Goal: Information Seeking & Learning: Learn about a topic

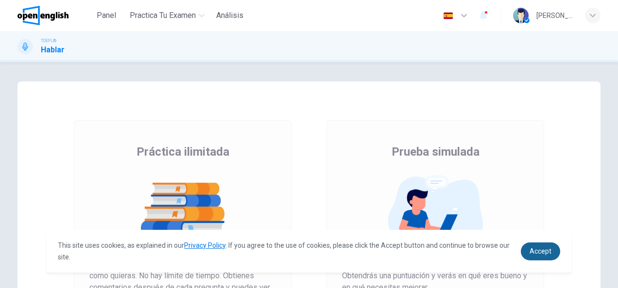
click at [544, 248] on span "Accept" at bounding box center [540, 252] width 22 height 8
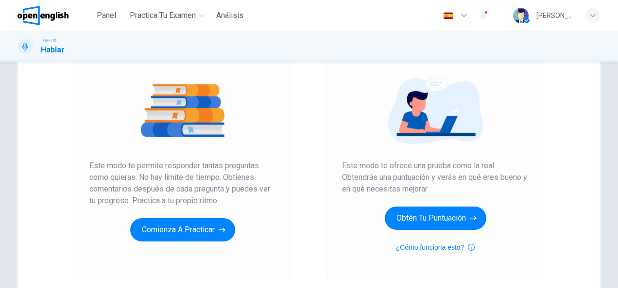
scroll to position [100, 0]
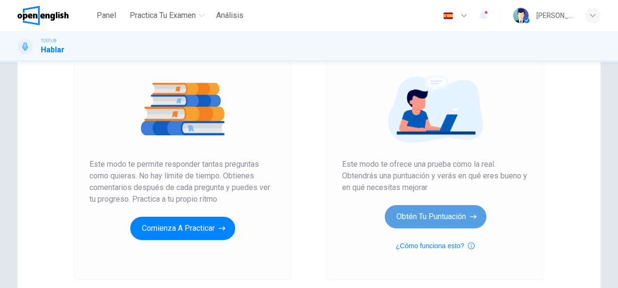
click at [410, 210] on button "Obtén tu puntuación" at bounding box center [434, 216] width 101 height 23
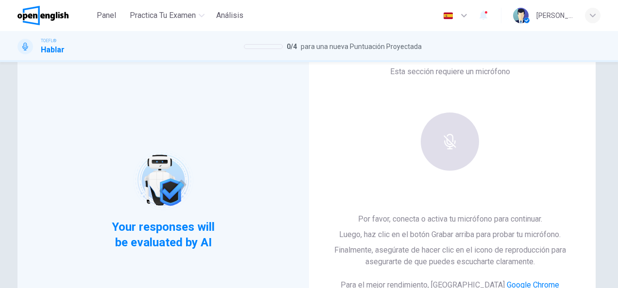
scroll to position [32, 0]
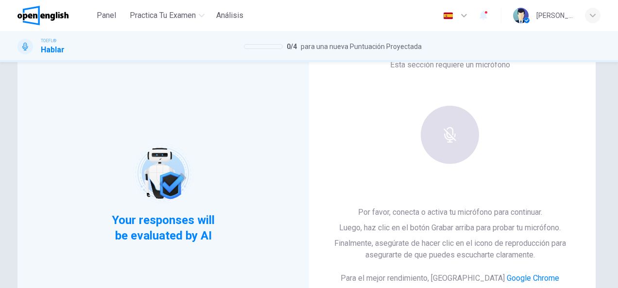
click at [463, 125] on div at bounding box center [449, 135] width 105 height 58
click at [448, 135] on div at bounding box center [449, 135] width 105 height 58
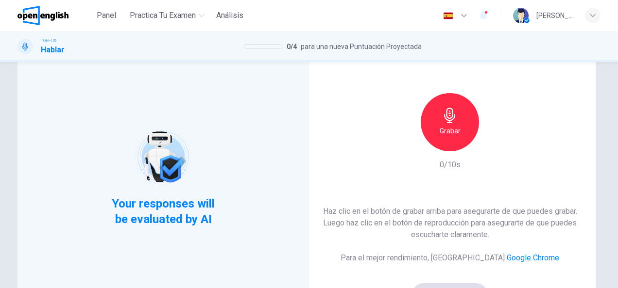
scroll to position [50, 0]
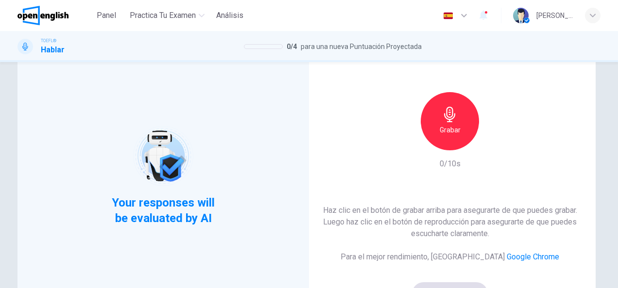
click at [438, 111] on div "Grabar" at bounding box center [449, 121] width 58 height 58
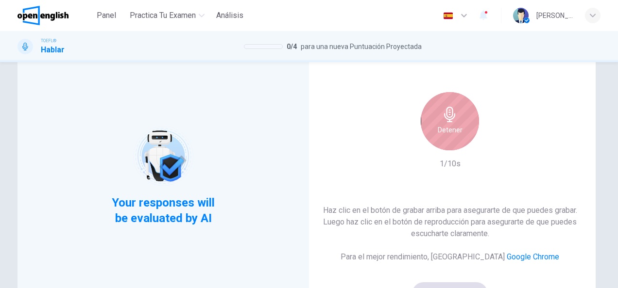
click at [438, 111] on div "Detener" at bounding box center [449, 121] width 58 height 58
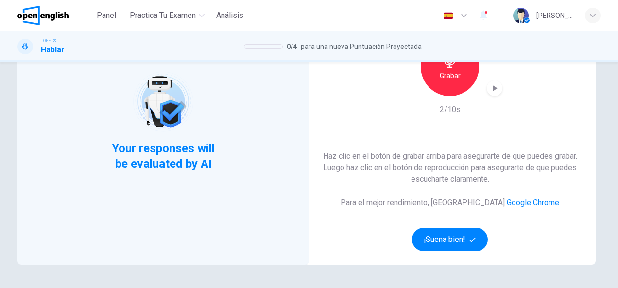
scroll to position [105, 0]
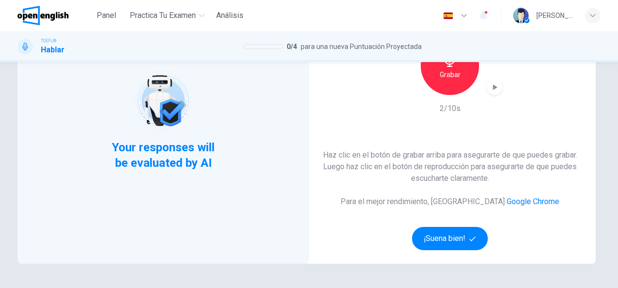
click at [494, 87] on icon "button" at bounding box center [495, 87] width 4 height 6
click at [455, 246] on button "¡Suena bien!" at bounding box center [450, 238] width 76 height 23
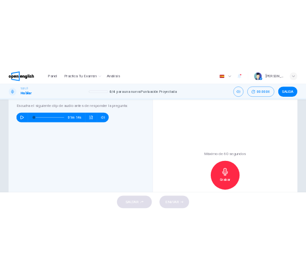
scroll to position [167, 0]
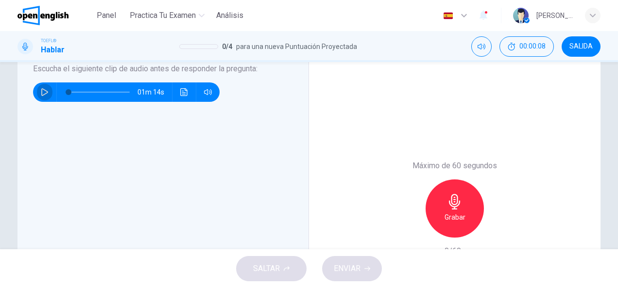
click at [44, 91] on icon "button" at bounding box center [44, 92] width 7 height 8
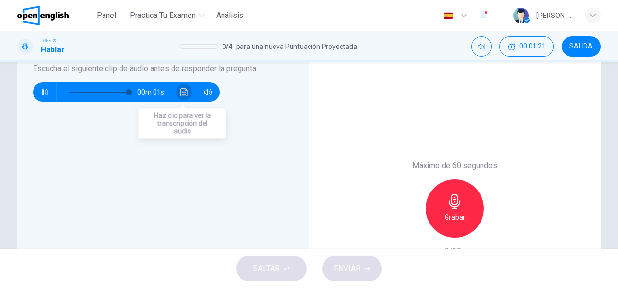
click at [184, 91] on icon "Haz clic para ver la transcripción del audio" at bounding box center [184, 92] width 8 height 8
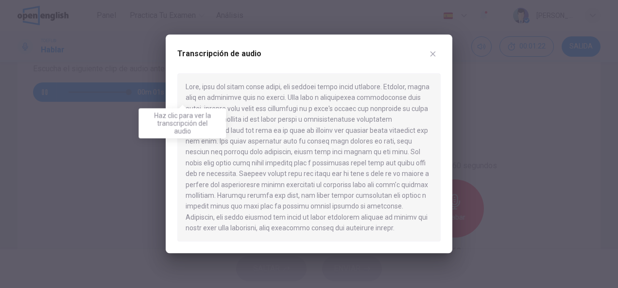
type input "*"
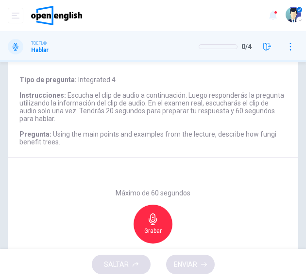
scroll to position [64, 0]
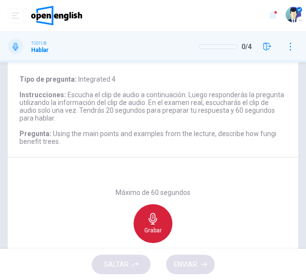
click at [149, 216] on icon "button" at bounding box center [153, 219] width 8 height 12
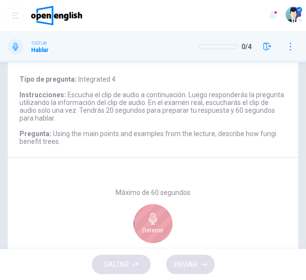
click at [149, 216] on icon "button" at bounding box center [153, 219] width 8 height 12
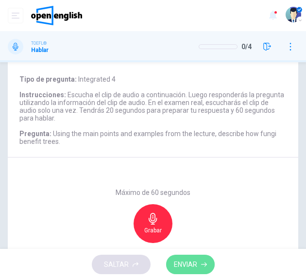
click at [195, 264] on span "ENVIAR" at bounding box center [185, 264] width 23 height 12
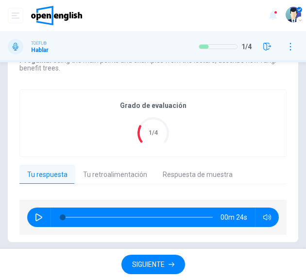
scroll to position [141, 0]
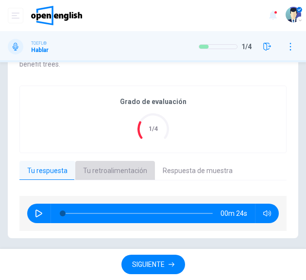
click at [129, 172] on button "Tu retroalimentación" at bounding box center [115, 171] width 80 height 20
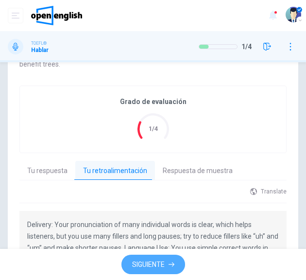
click at [158, 261] on span "SIGUIENTE" at bounding box center [148, 264] width 33 height 12
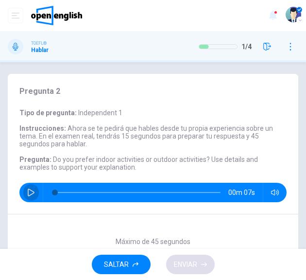
click at [29, 189] on icon "button" at bounding box center [31, 192] width 7 height 8
type input "*"
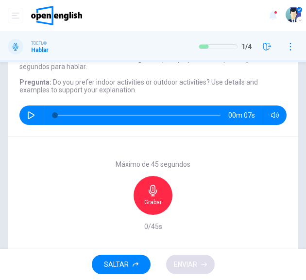
scroll to position [93, 0]
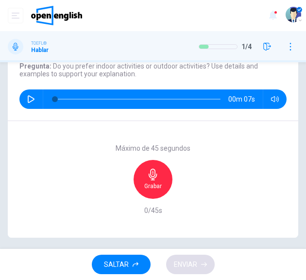
click at [141, 177] on div "Grabar" at bounding box center [153, 179] width 39 height 39
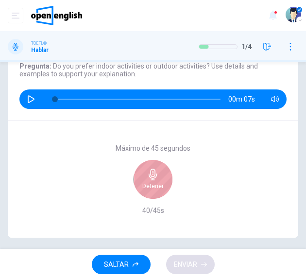
click at [139, 176] on div "Detener" at bounding box center [153, 179] width 39 height 39
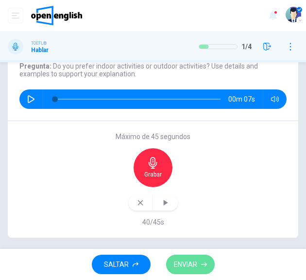
click at [185, 261] on span "ENVIAR" at bounding box center [185, 264] width 23 height 12
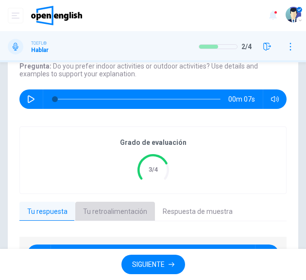
click at [114, 210] on button "Tu retroalimentación" at bounding box center [115, 211] width 80 height 20
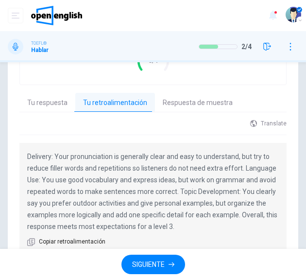
scroll to position [226, 0]
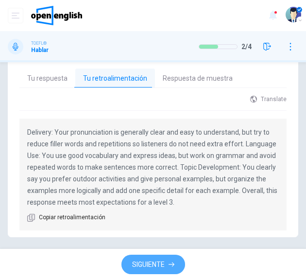
click at [153, 257] on button "SIGUIENTE" at bounding box center [153, 264] width 64 height 20
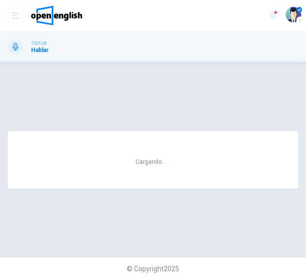
scroll to position [0, 0]
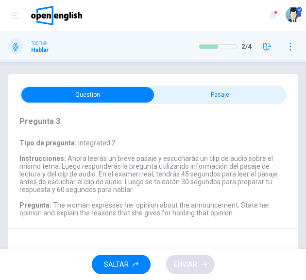
drag, startPoint x: 299, startPoint y: 141, endPoint x: 303, endPoint y: 168, distance: 27.0
click at [303, 168] on div "Pregunta 3 Tipo de pregunta : Integrated 2 Instrucciones : Ahora leerás un brev…" at bounding box center [153, 155] width 306 height 186
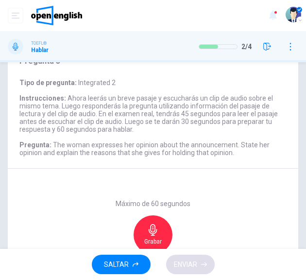
scroll to position [25, 0]
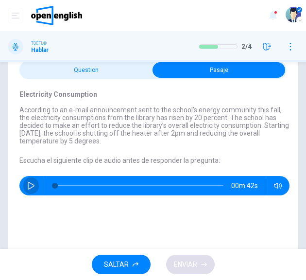
click at [33, 183] on icon "button" at bounding box center [31, 186] width 8 height 8
type input "*"
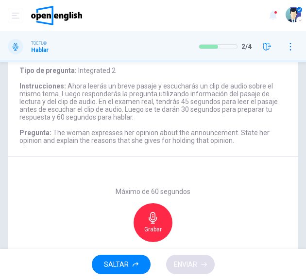
scroll to position [73, 0]
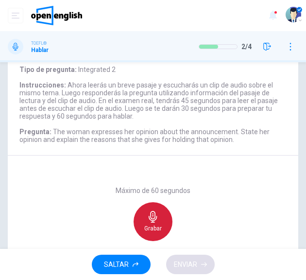
click at [147, 210] on div "Grabar" at bounding box center [153, 221] width 39 height 39
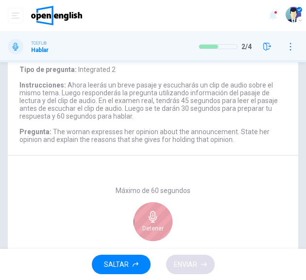
click at [145, 227] on h6 "Detener" at bounding box center [152, 228] width 21 height 8
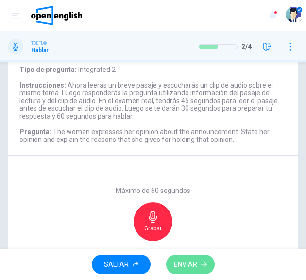
click at [190, 269] on span "ENVIAR" at bounding box center [185, 264] width 23 height 12
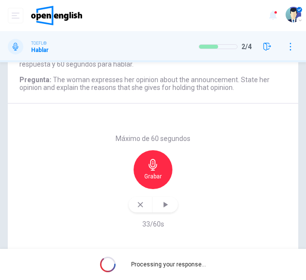
scroll to position [147, 0]
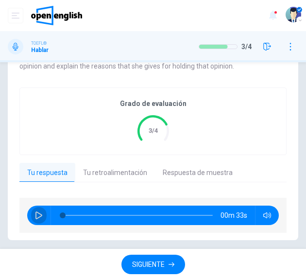
click at [42, 207] on button "button" at bounding box center [39, 214] width 16 height 19
type input "*"
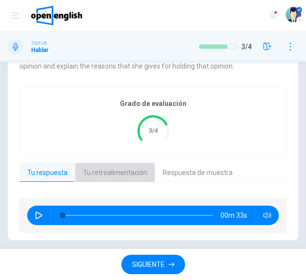
click at [108, 173] on button "Tu retroalimentación" at bounding box center [115, 173] width 80 height 20
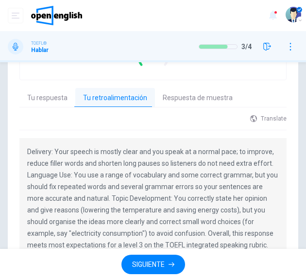
scroll to position [222, 0]
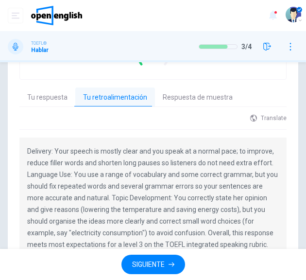
click at [202, 98] on button "Respuesta de muestra" at bounding box center [197, 97] width 85 height 20
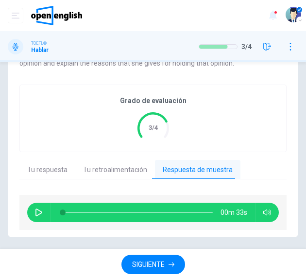
scroll to position [149, 0]
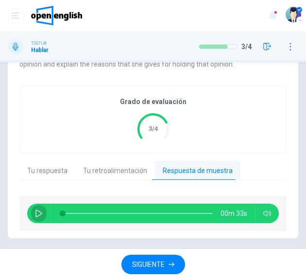
click at [35, 216] on icon "button" at bounding box center [39, 213] width 8 height 8
type input "*"
